Goal: Task Accomplishment & Management: Manage account settings

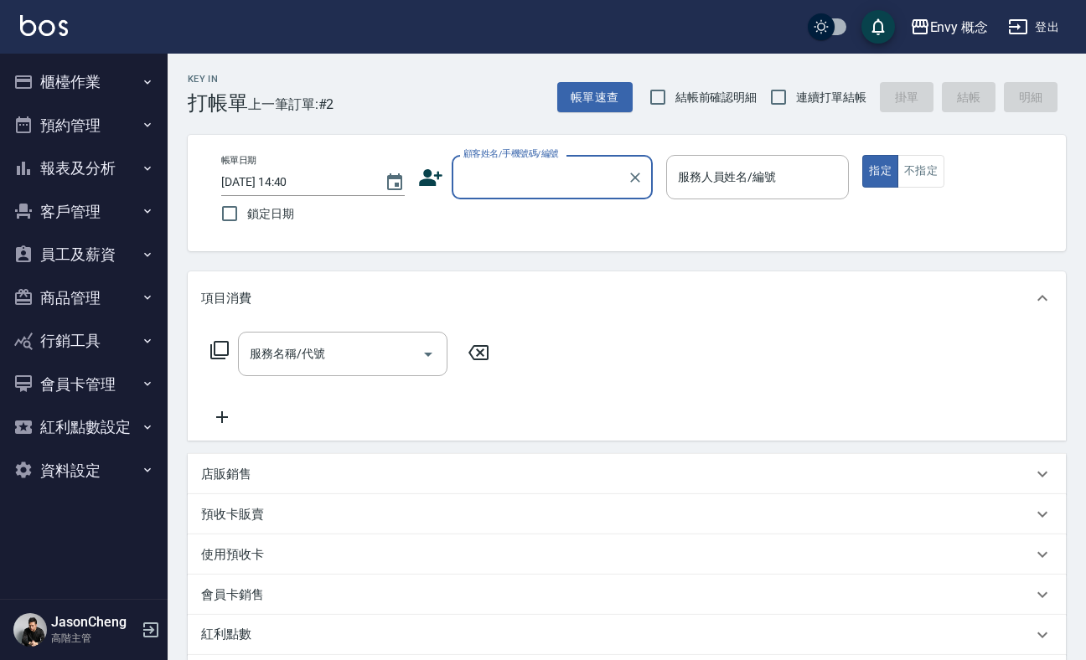
click at [952, 49] on div "Envy 概念 登出" at bounding box center [543, 27] width 1086 height 54
click at [951, 49] on div "Envy 概念 登出" at bounding box center [543, 27] width 1086 height 54
click at [947, 39] on button "Envy 概念" at bounding box center [950, 27] width 92 height 34
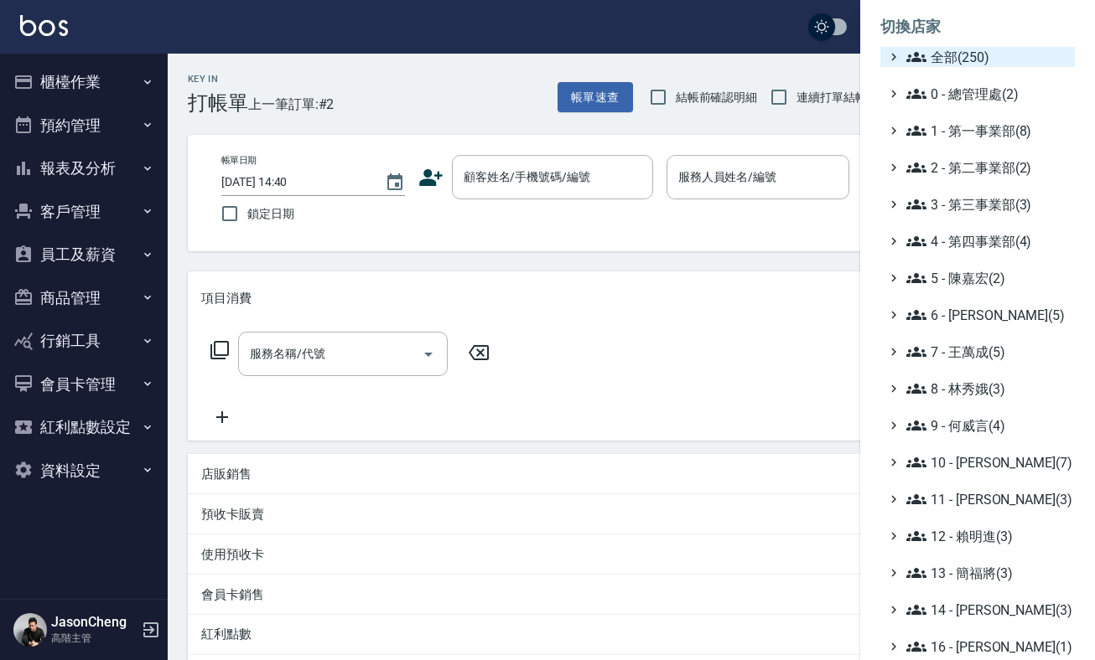
click at [968, 54] on span "全部(250)" at bounding box center [987, 57] width 162 height 20
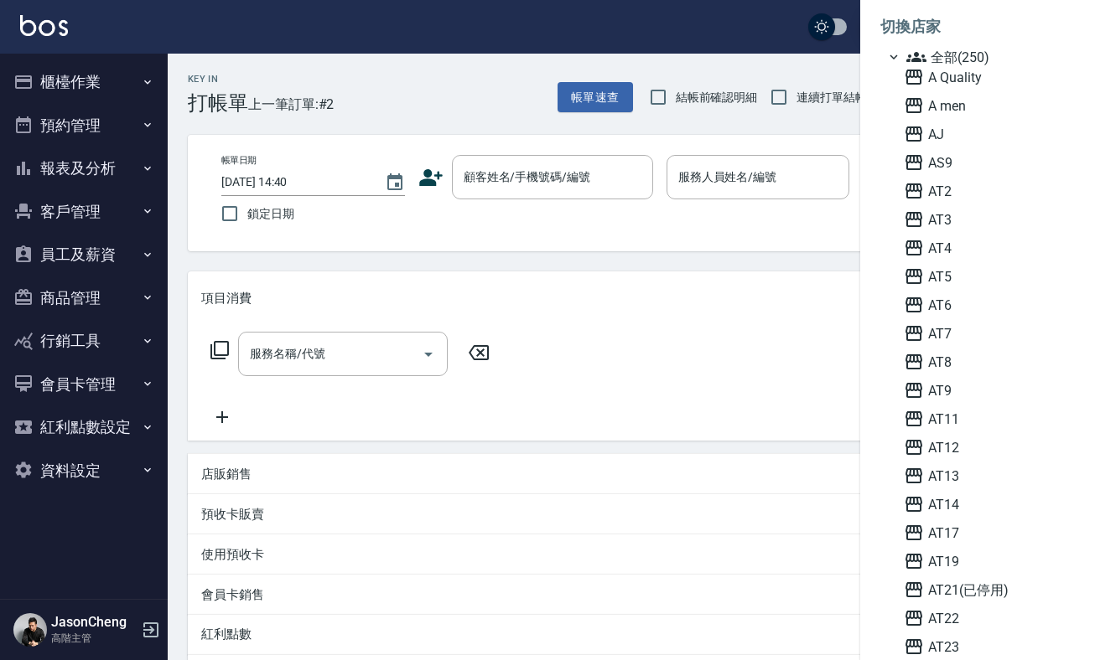
scroll to position [3936, 0]
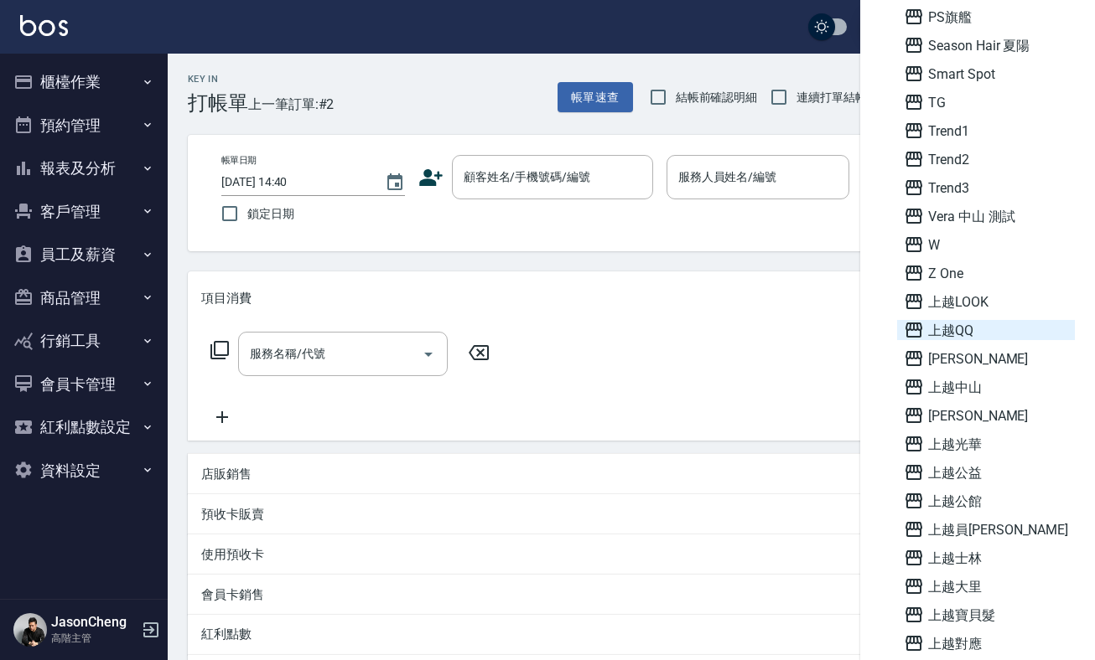
click at [954, 333] on span "上越QQ" at bounding box center [986, 330] width 164 height 20
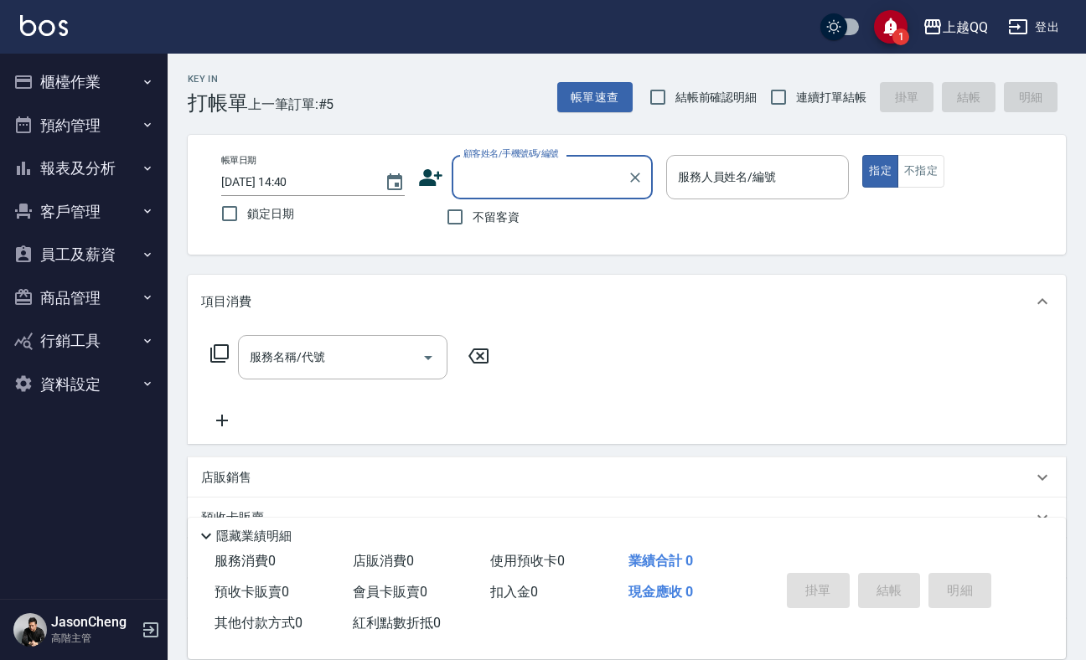
click at [80, 213] on button "客戶管理" at bounding box center [84, 212] width 154 height 44
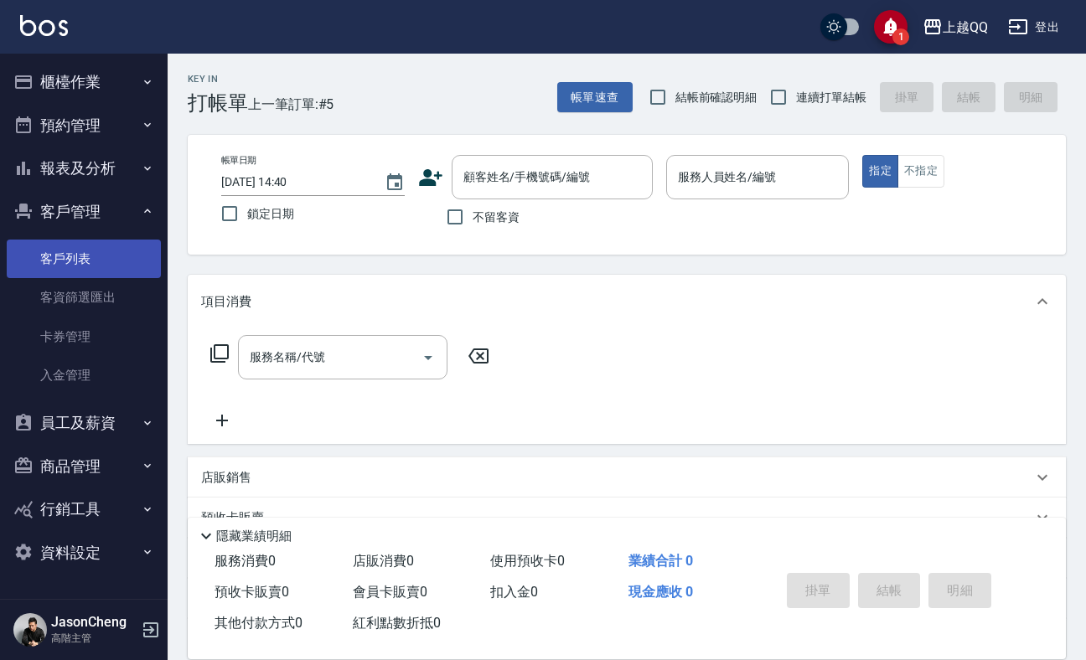
click at [83, 253] on link "客戶列表" at bounding box center [84, 259] width 154 height 39
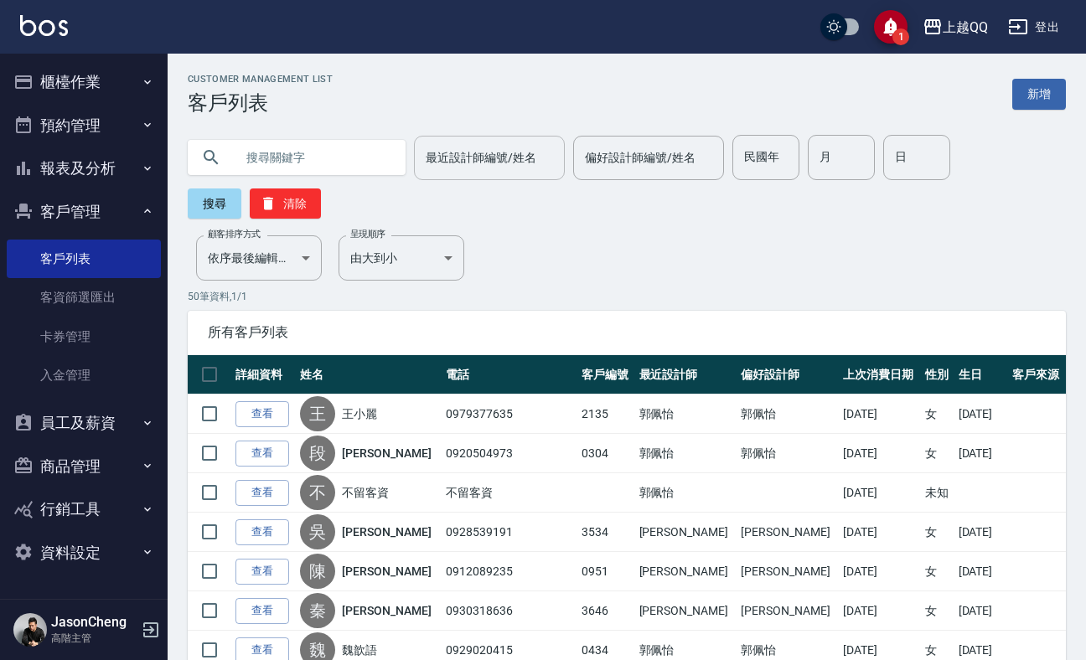
click at [453, 168] on input "最近設計師編號/姓名" at bounding box center [490, 157] width 136 height 29
click at [286, 151] on input "text" at bounding box center [314, 157] width 158 height 45
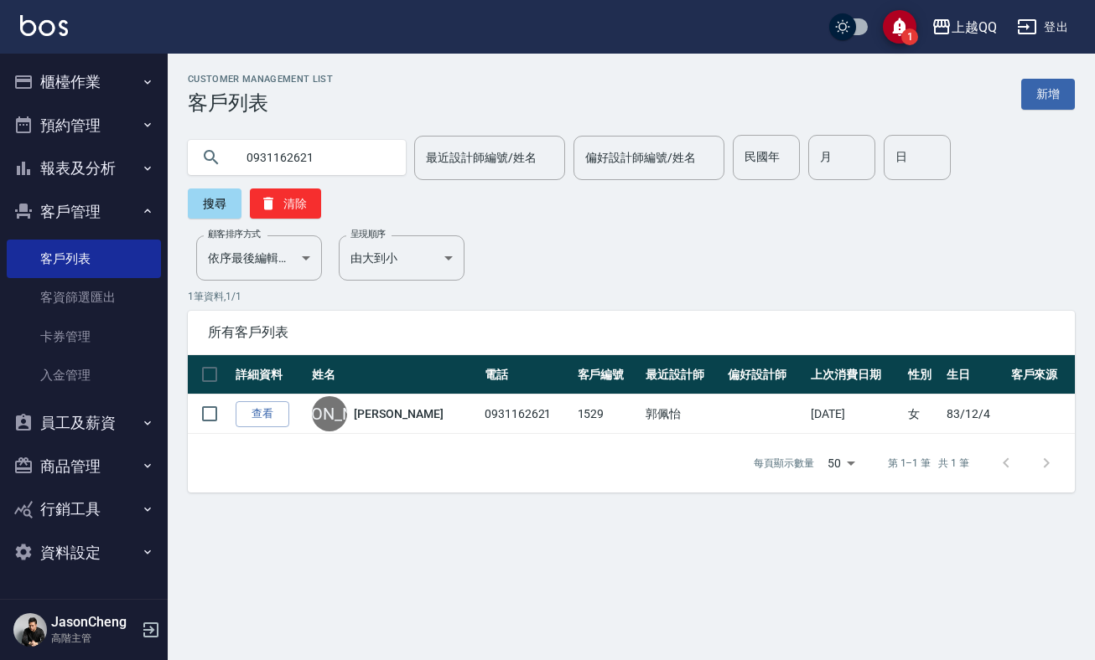
drag, startPoint x: 337, startPoint y: 156, endPoint x: 220, endPoint y: 154, distance: 116.5
click at [221, 154] on div "0931162621" at bounding box center [297, 157] width 218 height 35
type input "d"
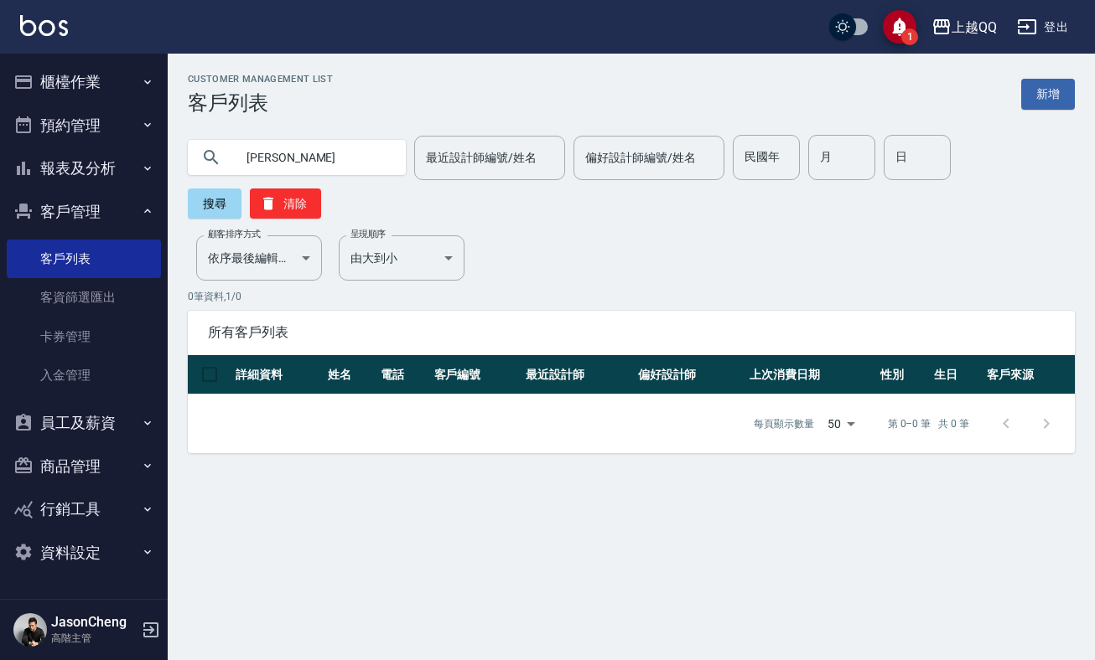
type input "[PERSON_NAME]"
